Goal: Transaction & Acquisition: Subscribe to service/newsletter

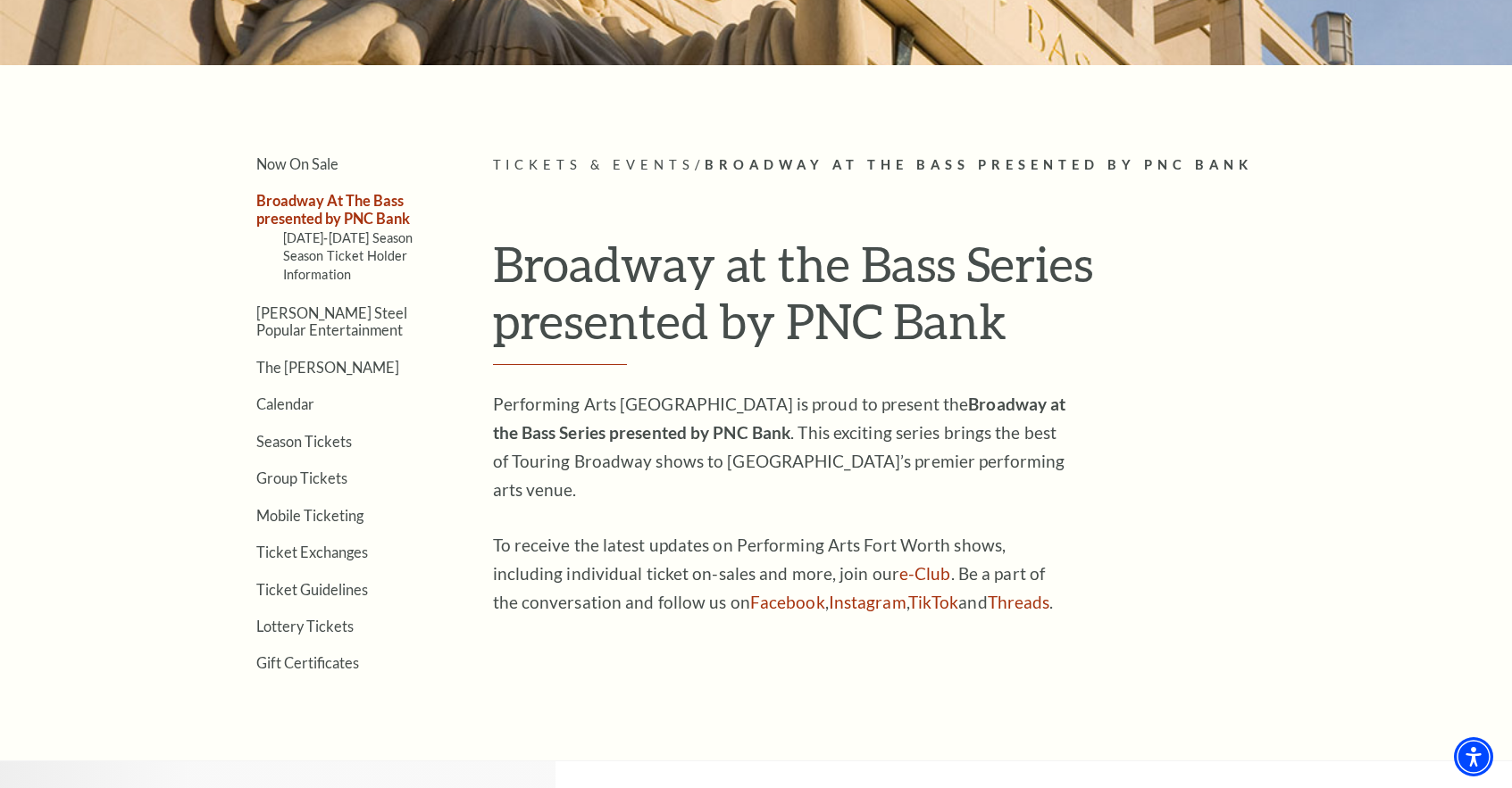
scroll to position [382, 0]
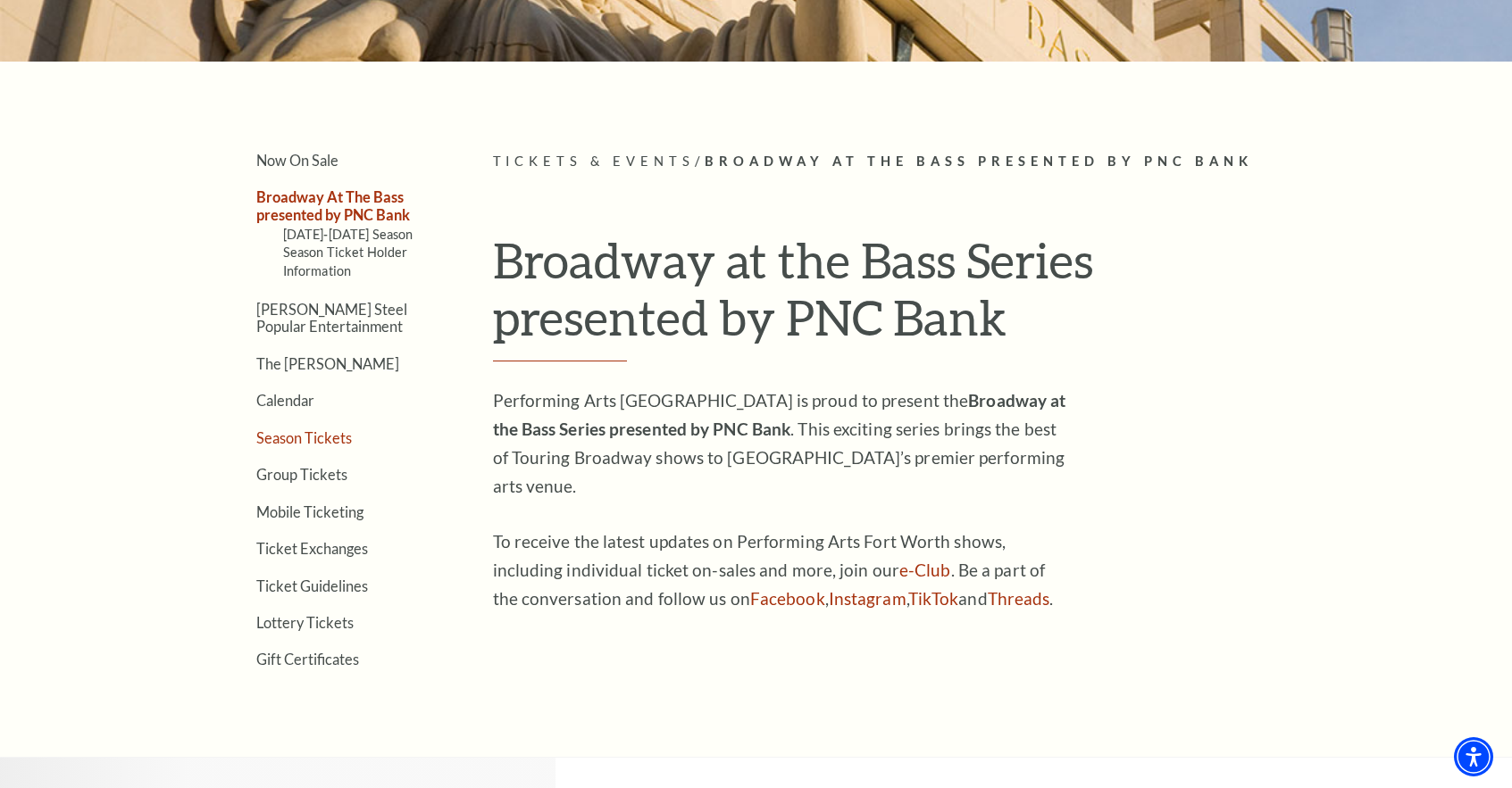
click at [328, 441] on link "Season Tickets" at bounding box center [304, 437] width 95 height 17
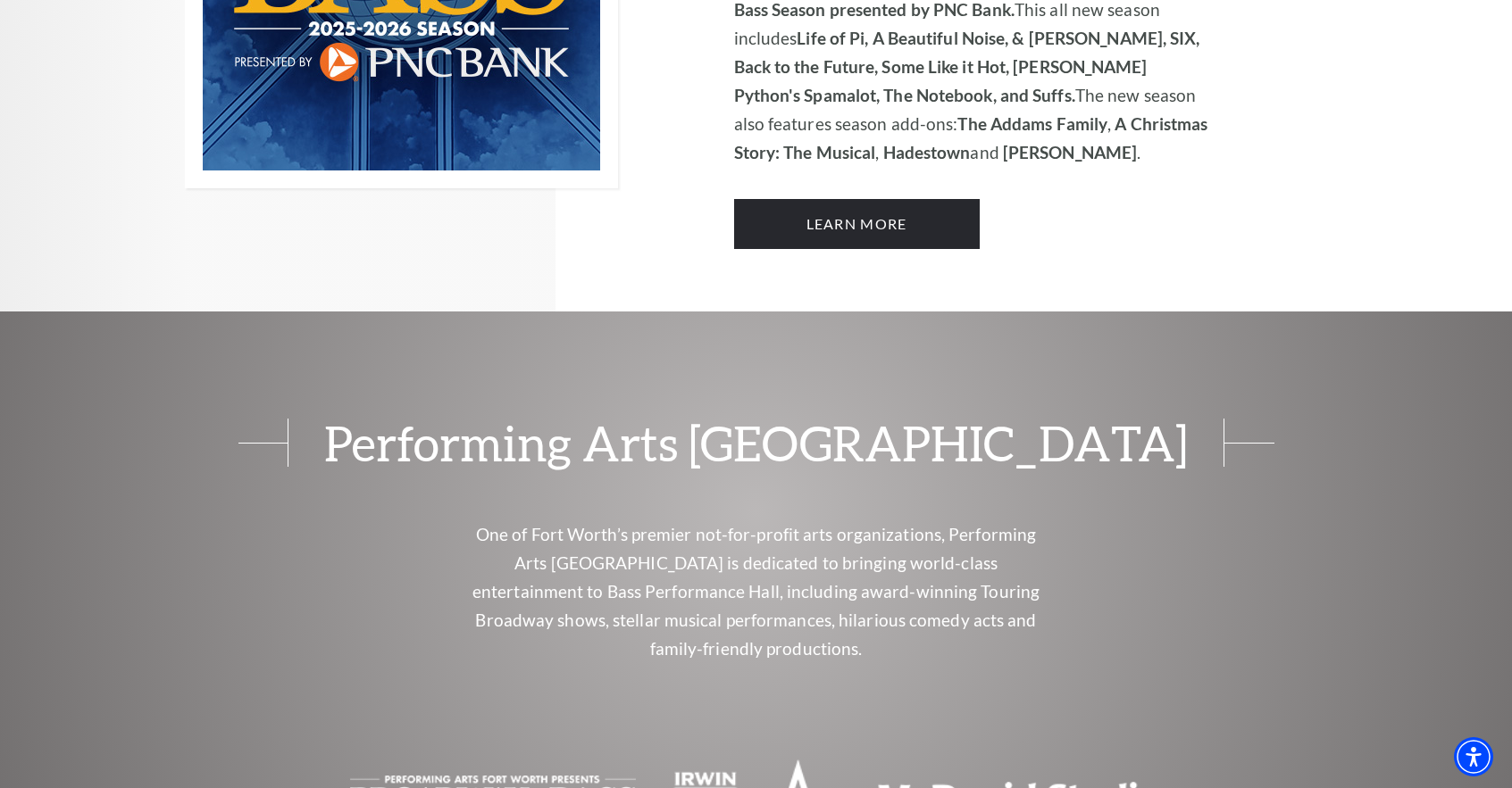
scroll to position [1166, 0]
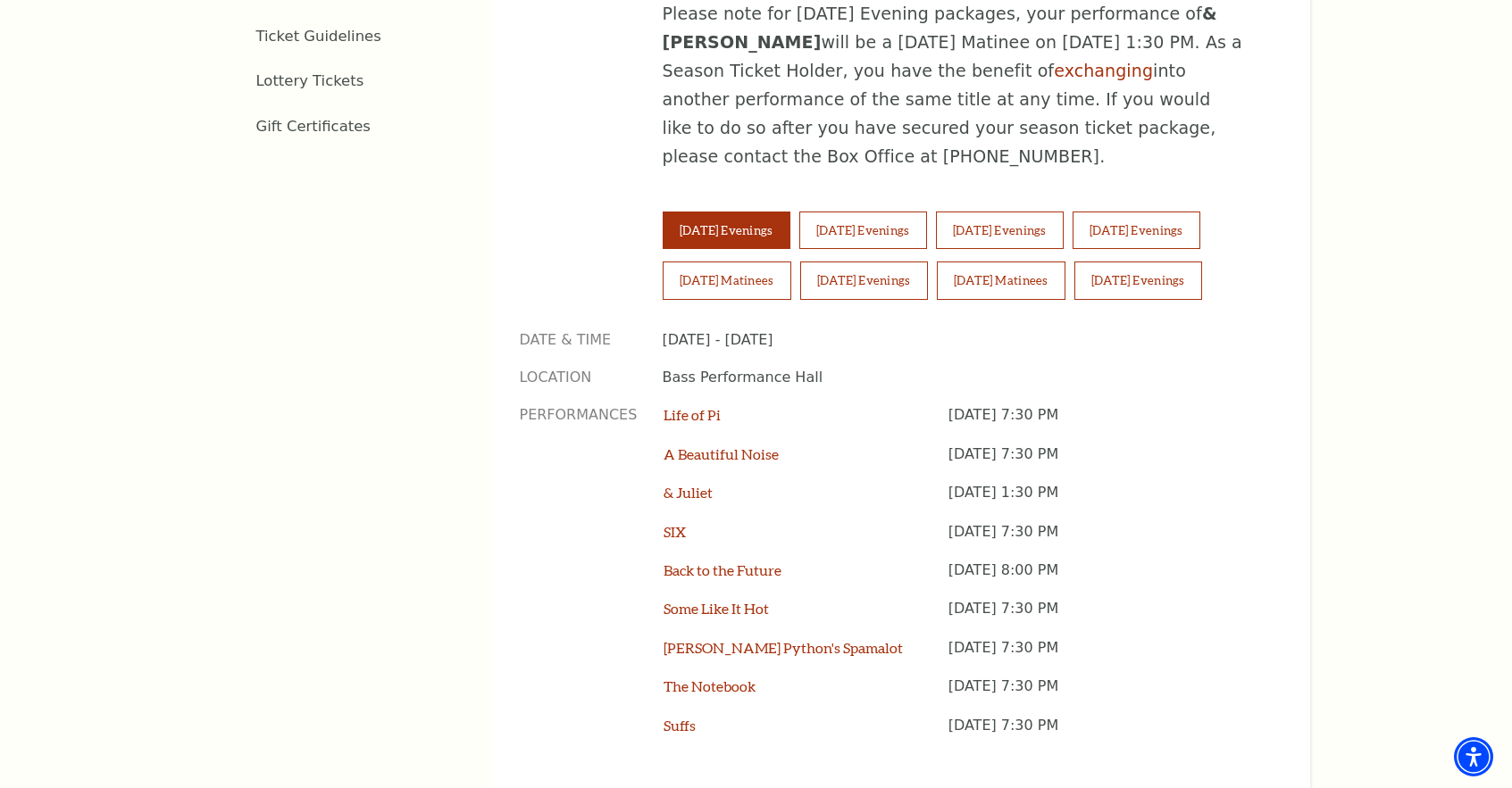
scroll to position [1127, 0]
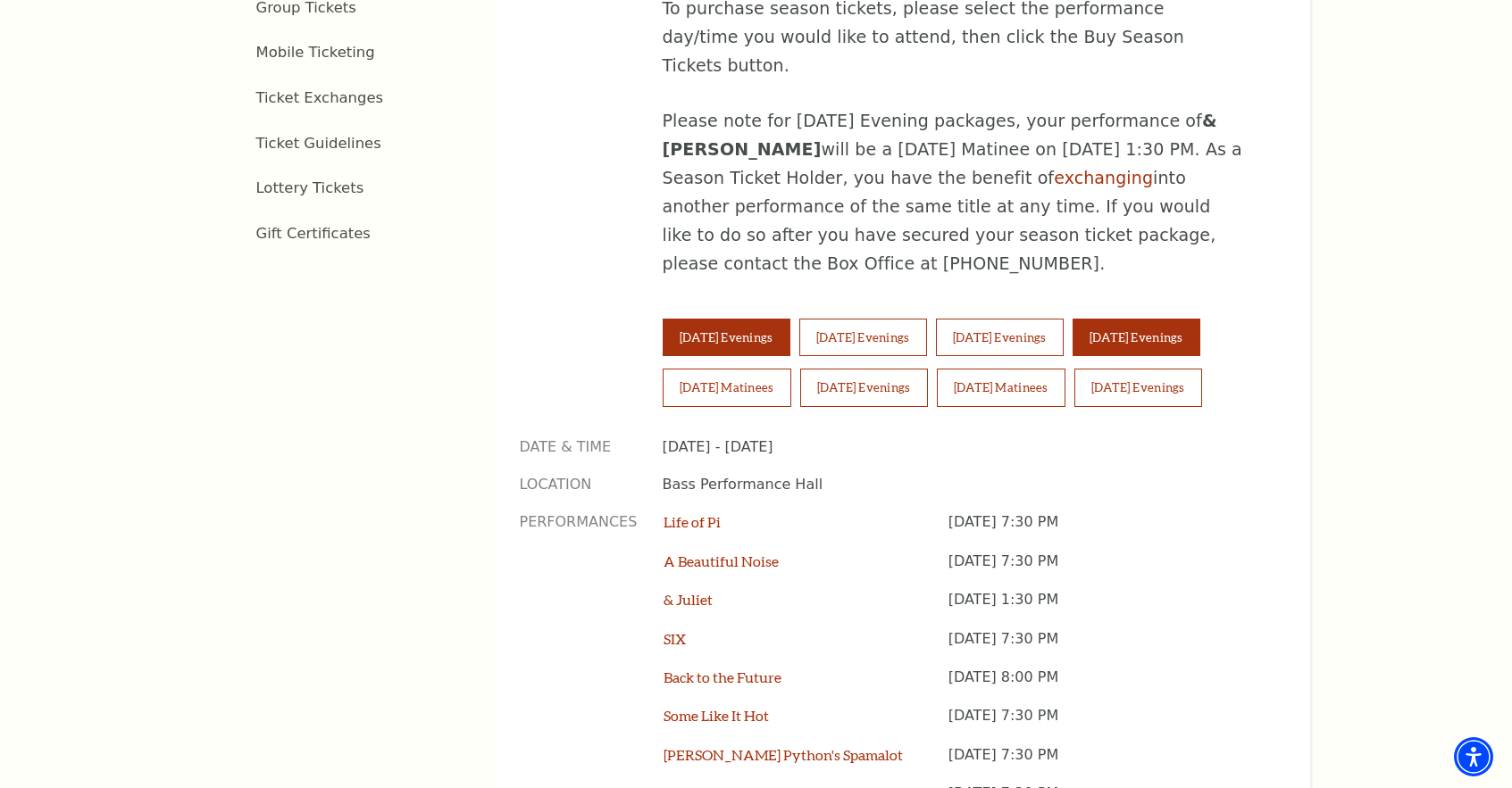
click at [1182, 319] on button "[DATE] Evenings" at bounding box center [1136, 338] width 128 height 37
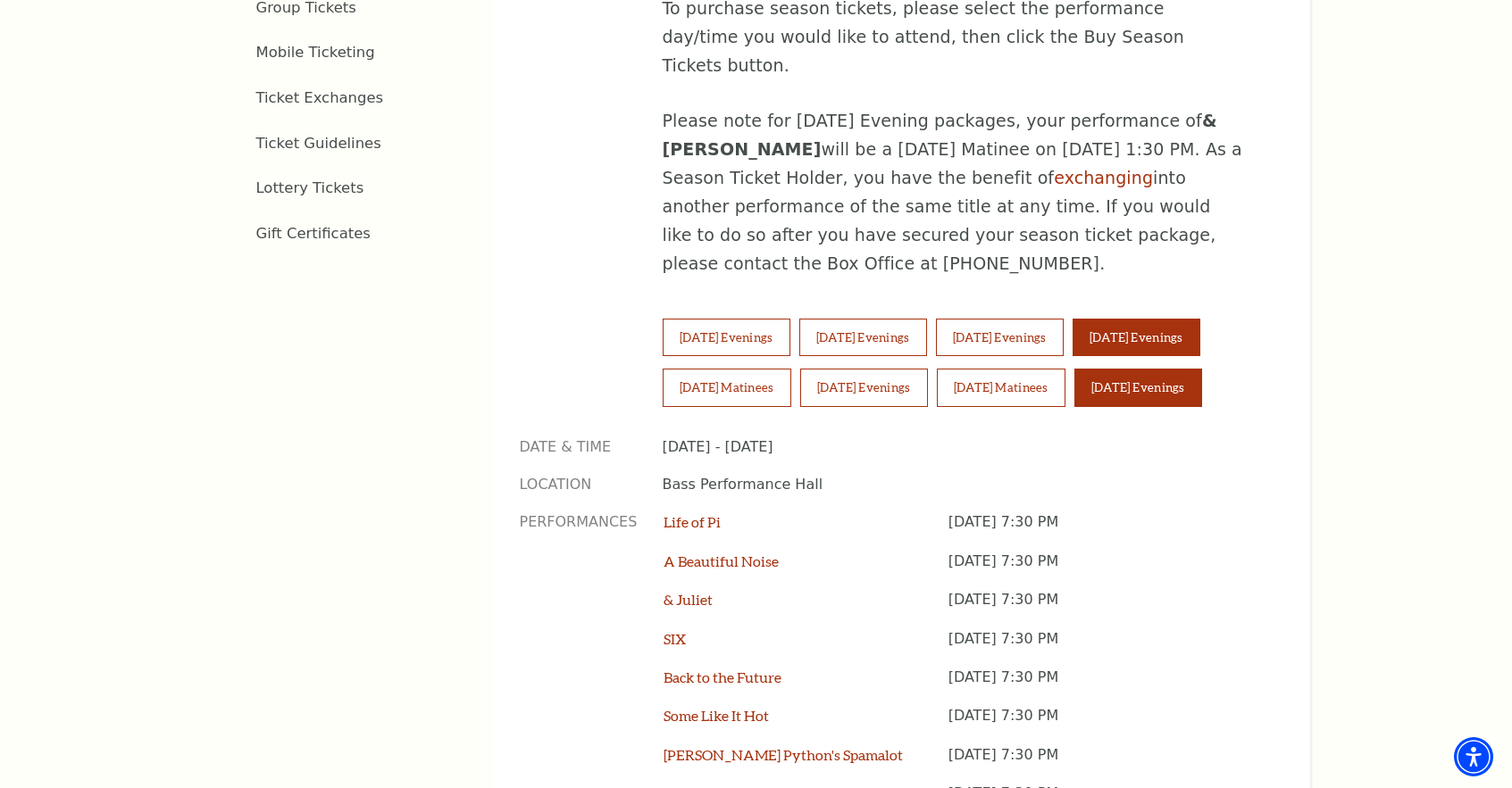
click at [1148, 368] on button "[DATE] Evenings" at bounding box center [1138, 387] width 128 height 37
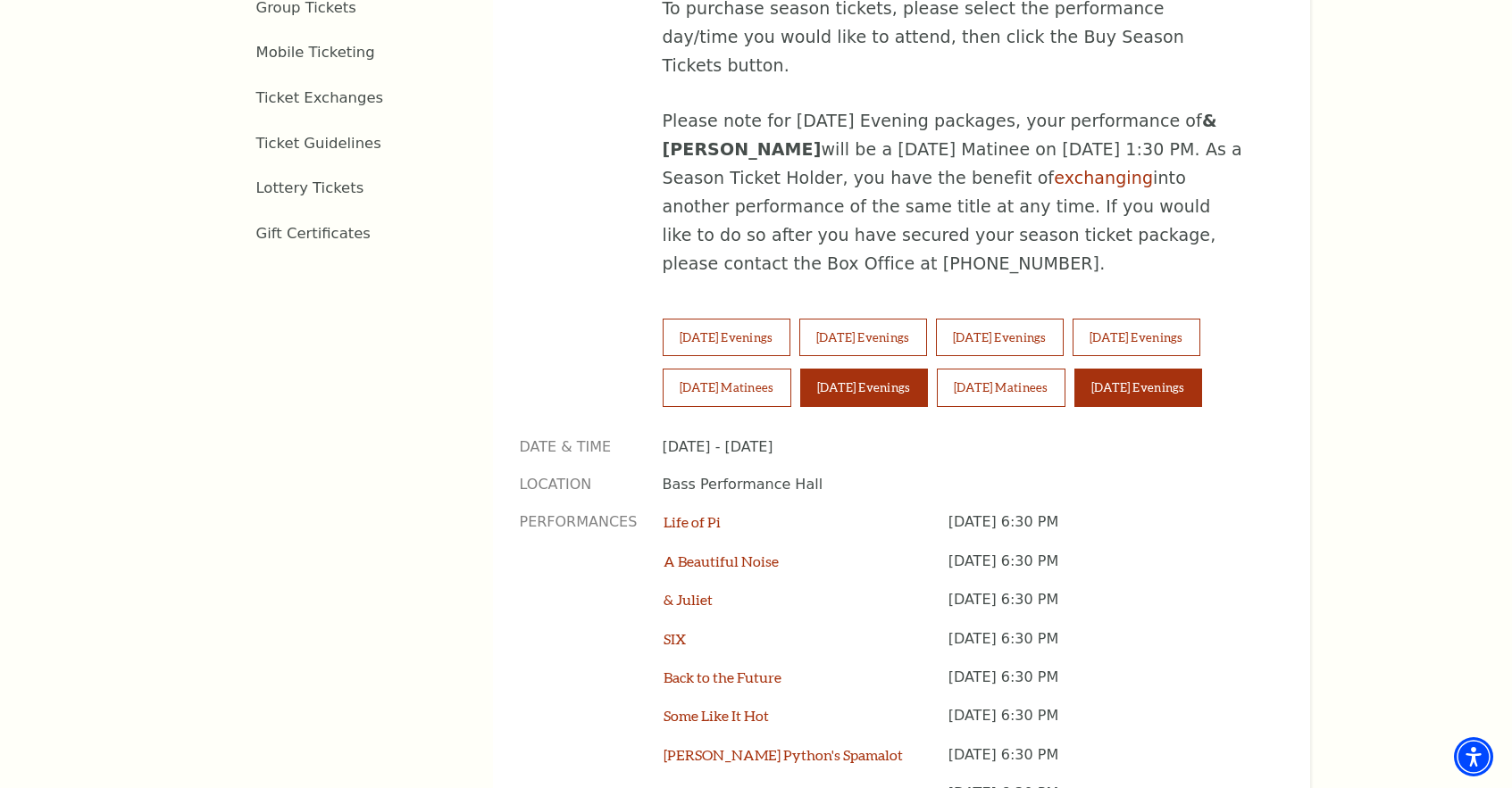
click at [908, 368] on button "[DATE] Evenings" at bounding box center [864, 387] width 128 height 37
click at [1019, 368] on button "[DATE] Matinees" at bounding box center [1001, 387] width 129 height 37
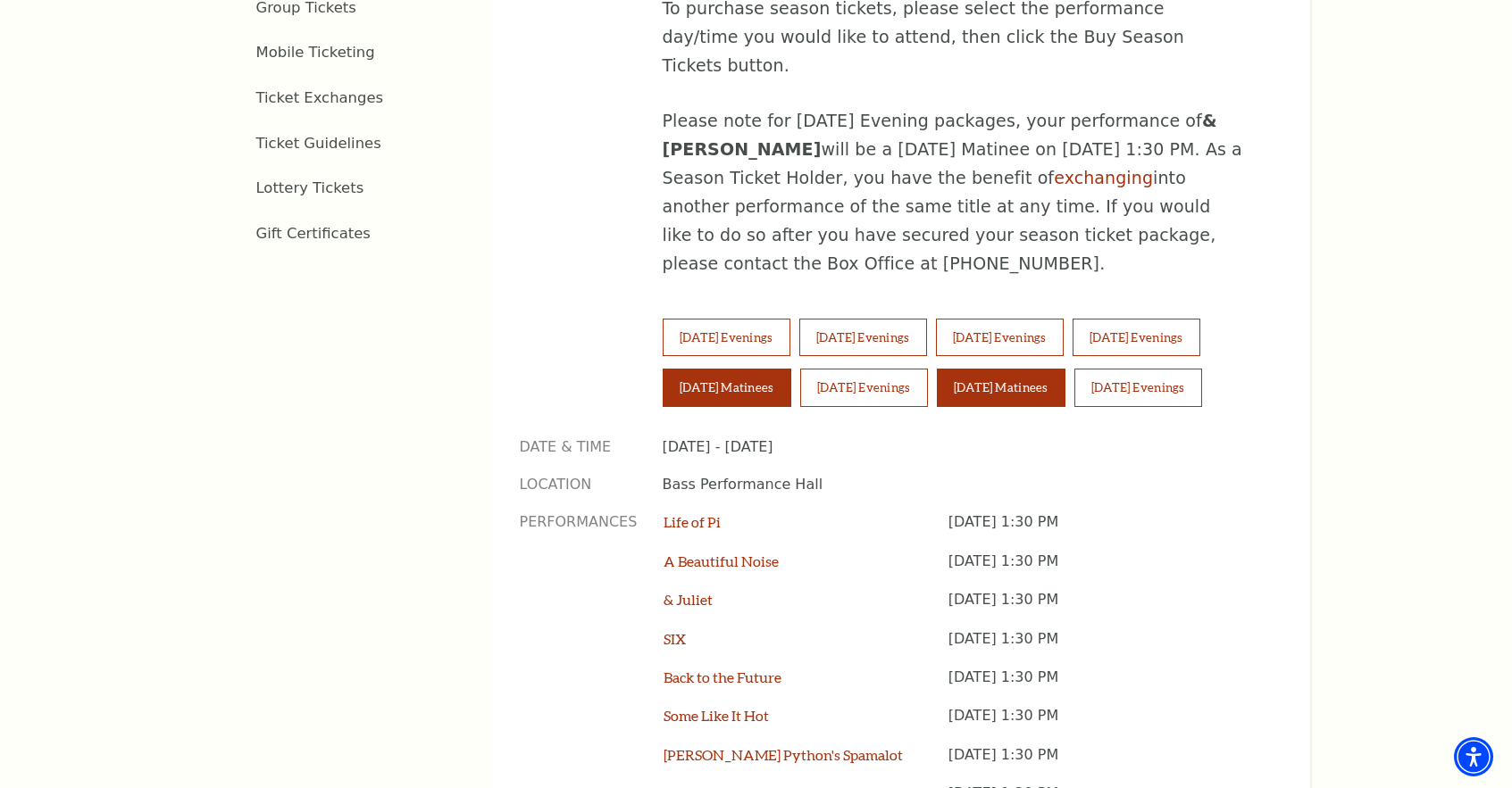
click at [743, 368] on button "[DATE] Matinees" at bounding box center [727, 387] width 129 height 37
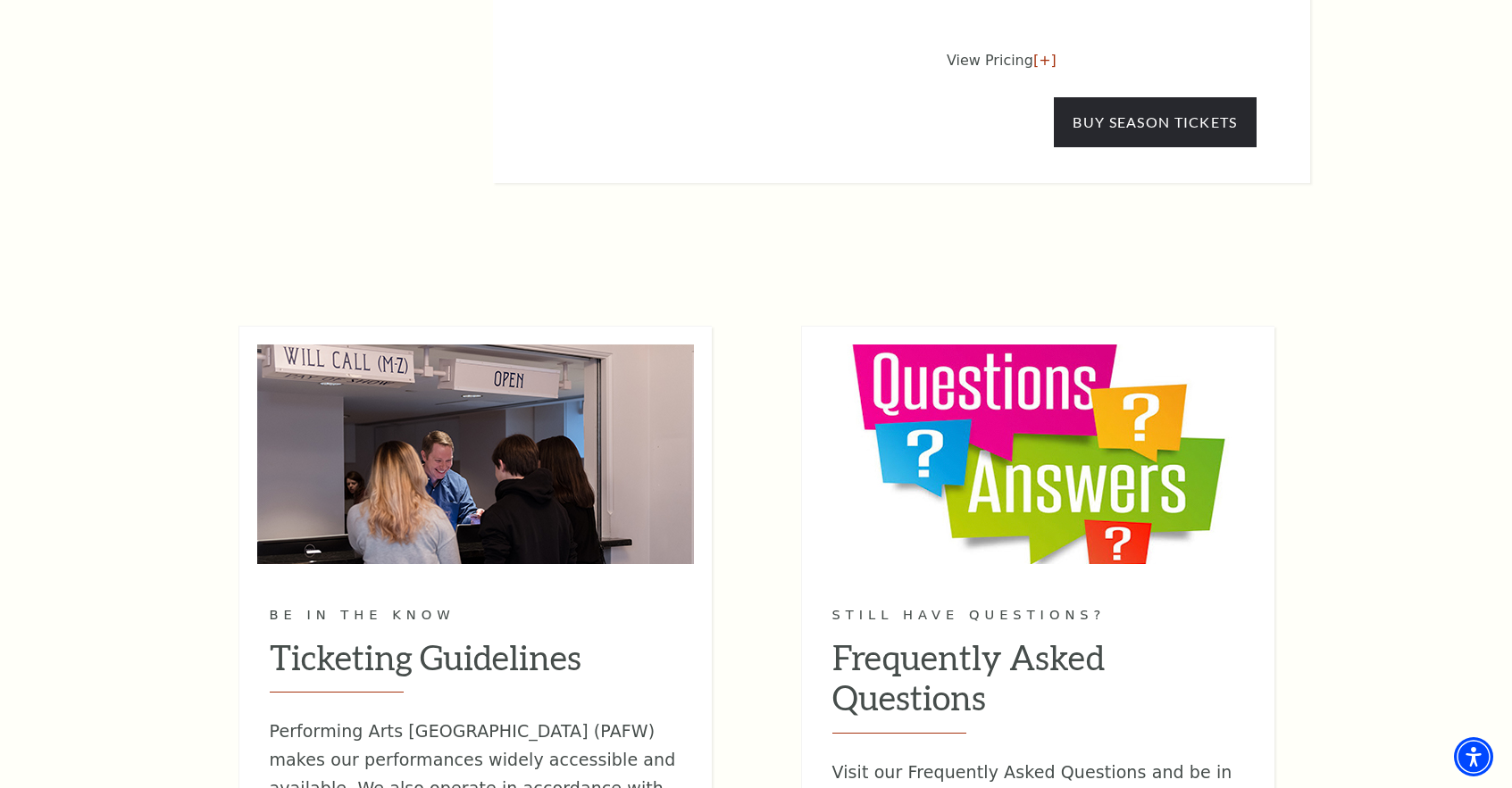
scroll to position [1979, 0]
